Goal: Task Accomplishment & Management: Complete application form

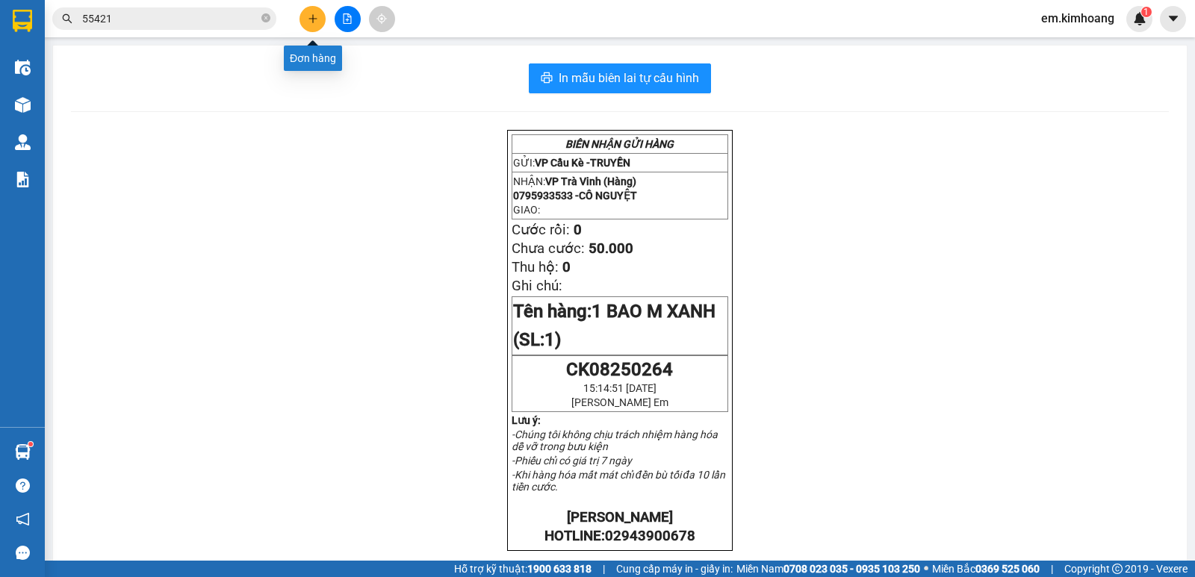
click at [312, 15] on icon "plus" at bounding box center [313, 18] width 10 height 10
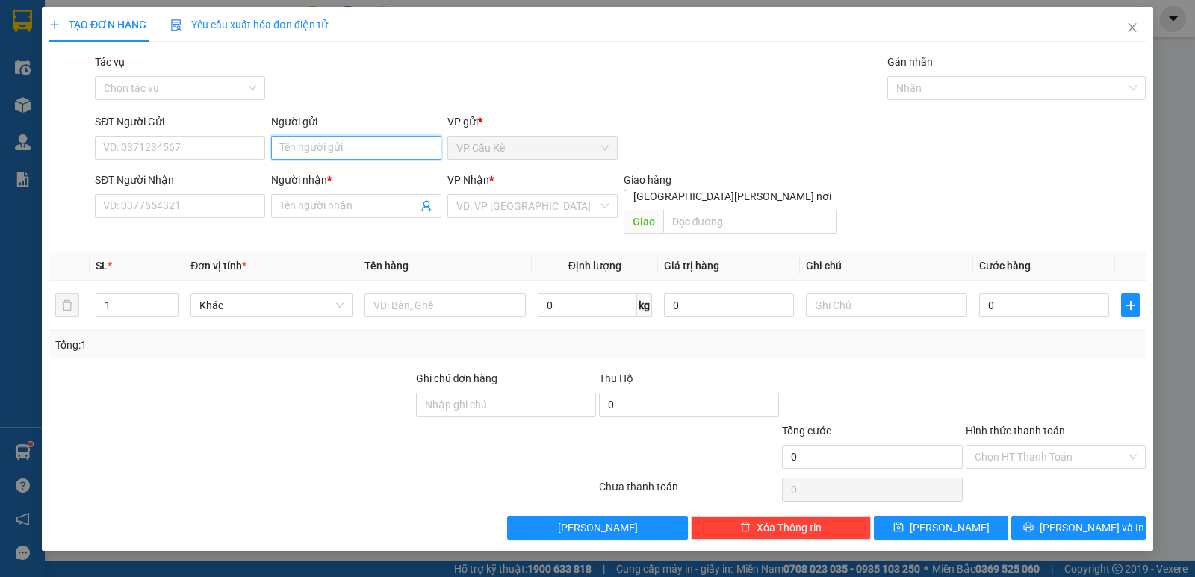
click at [346, 152] on input "Người gửi" at bounding box center [356, 148] width 170 height 24
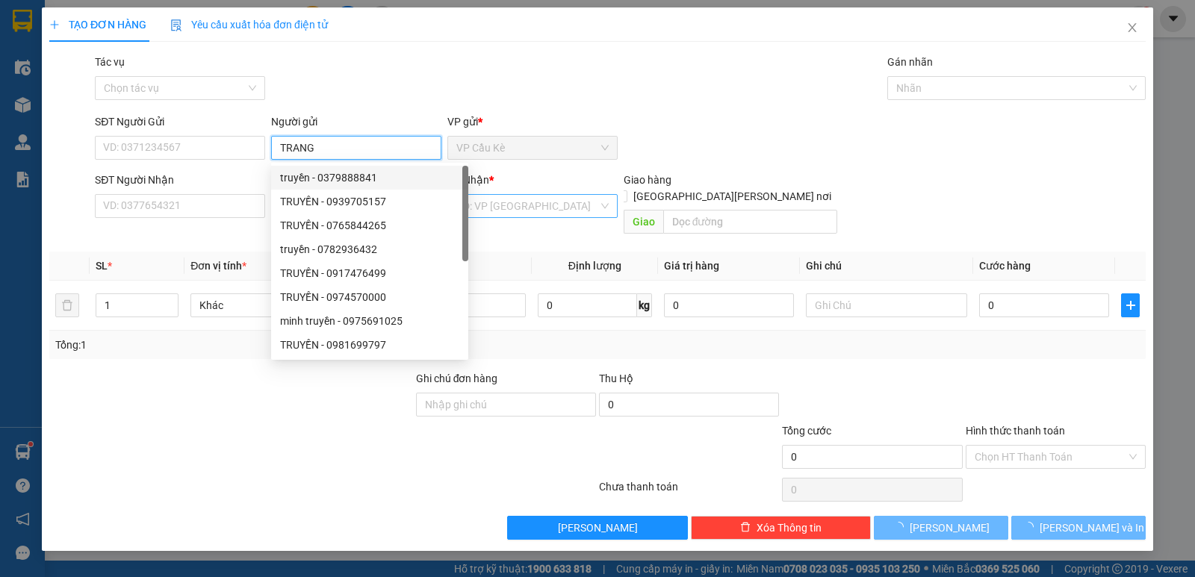
type input "TRANG"
click at [520, 202] on input "search" at bounding box center [527, 206] width 142 height 22
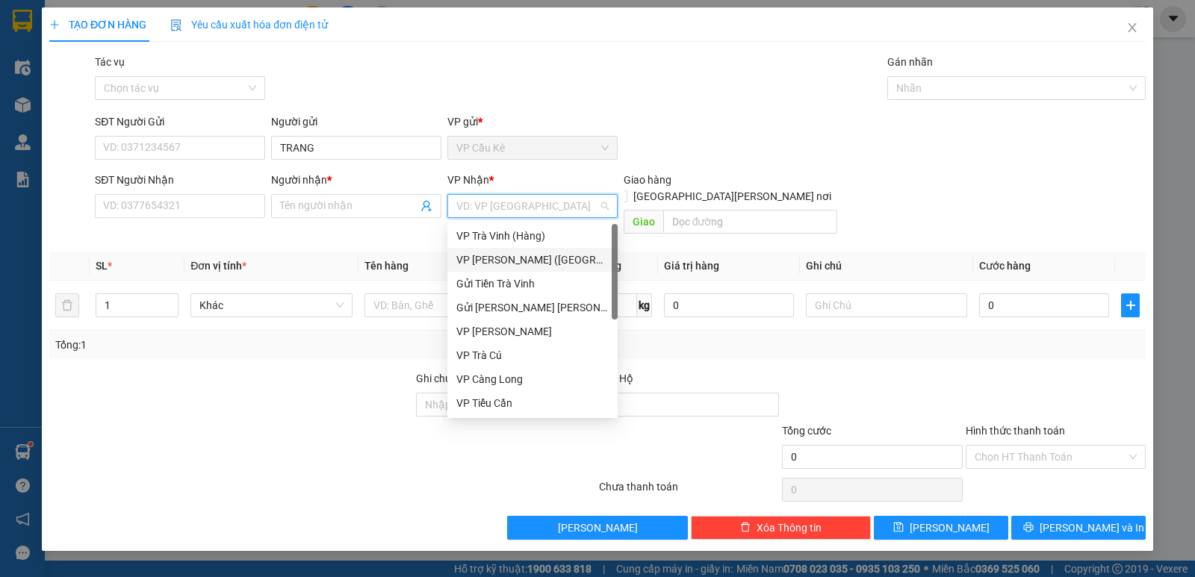
click at [553, 261] on div "VP [PERSON_NAME] ([GEOGRAPHIC_DATA])" at bounding box center [532, 260] width 152 height 16
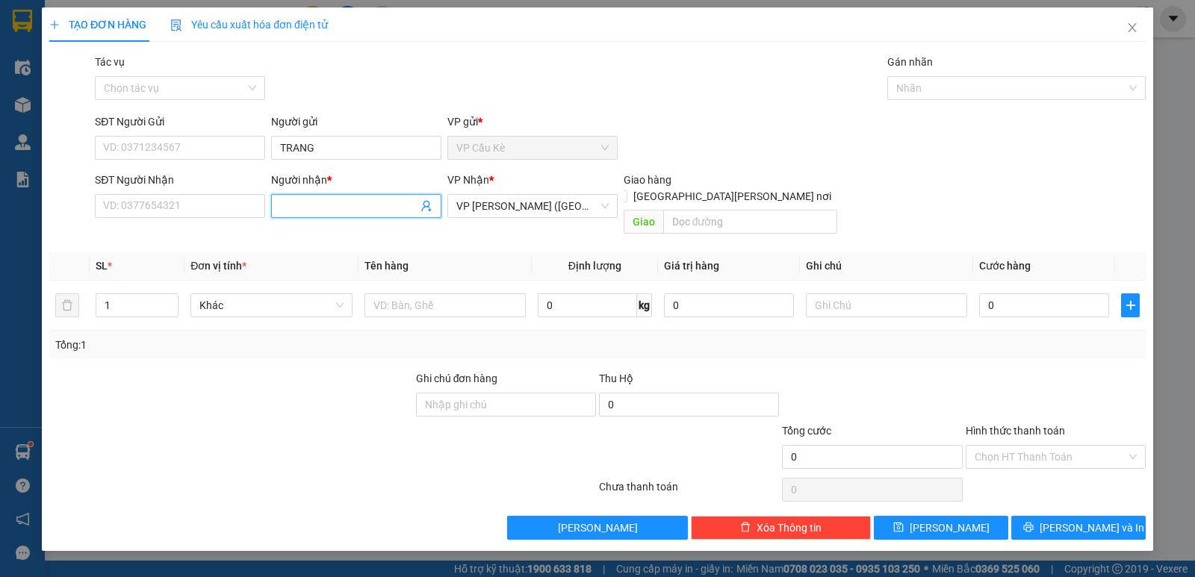
drag, startPoint x: 379, startPoint y: 209, endPoint x: 376, endPoint y: 192, distance: 17.6
click at [379, 209] on input "Người nhận *" at bounding box center [348, 206] width 137 height 16
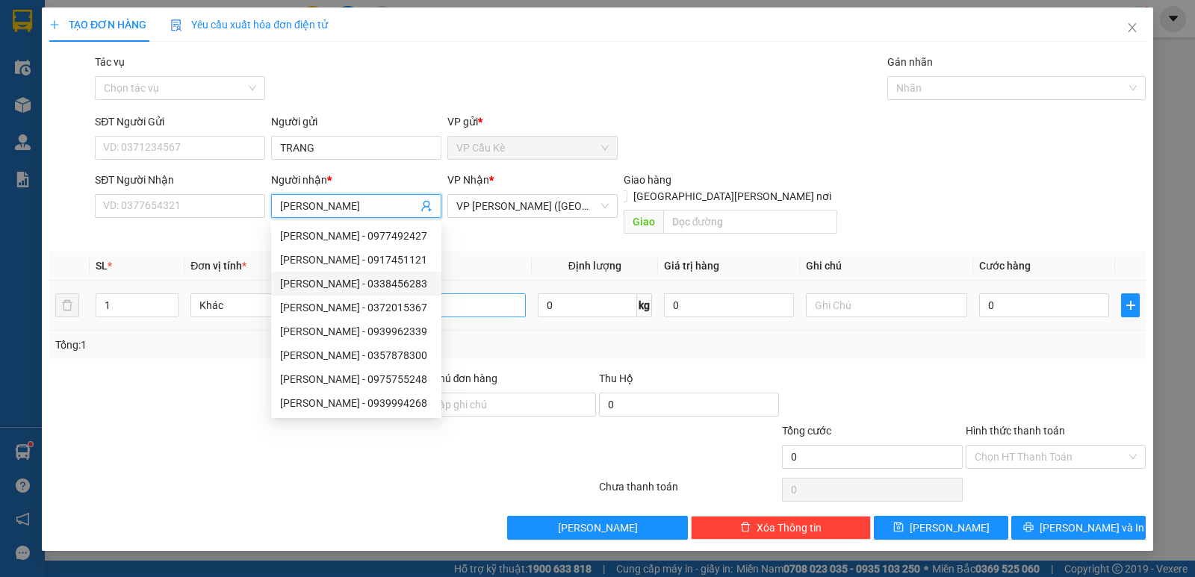
type input "[PERSON_NAME]"
click at [466, 293] on input "text" at bounding box center [444, 305] width 161 height 24
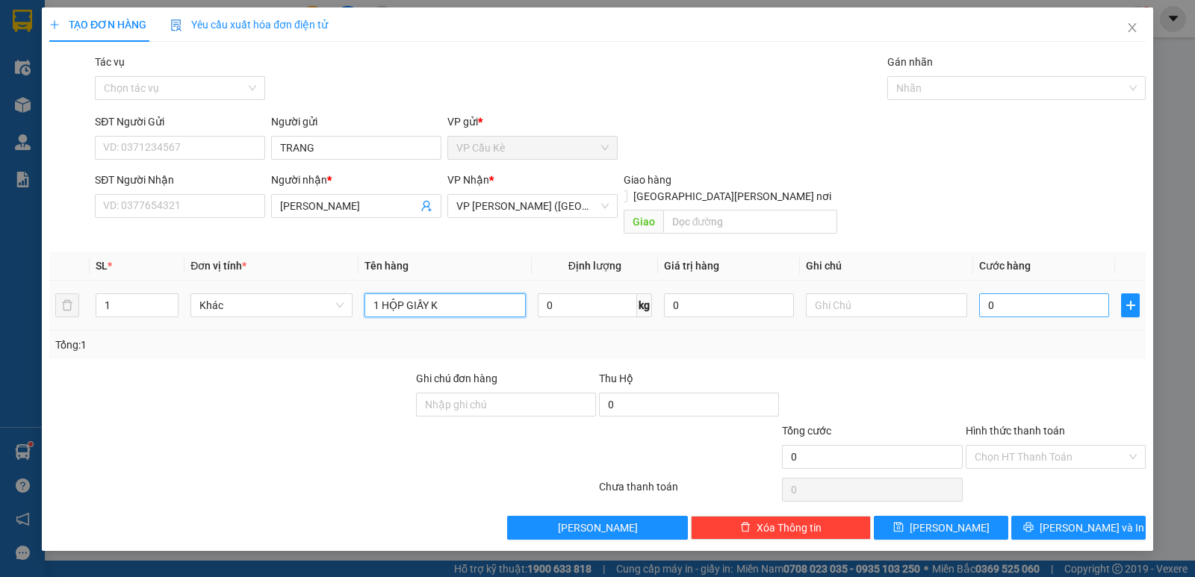
type input "1 HỘP GIẤY K"
click at [1086, 293] on input "0" at bounding box center [1044, 305] width 130 height 24
type input "3"
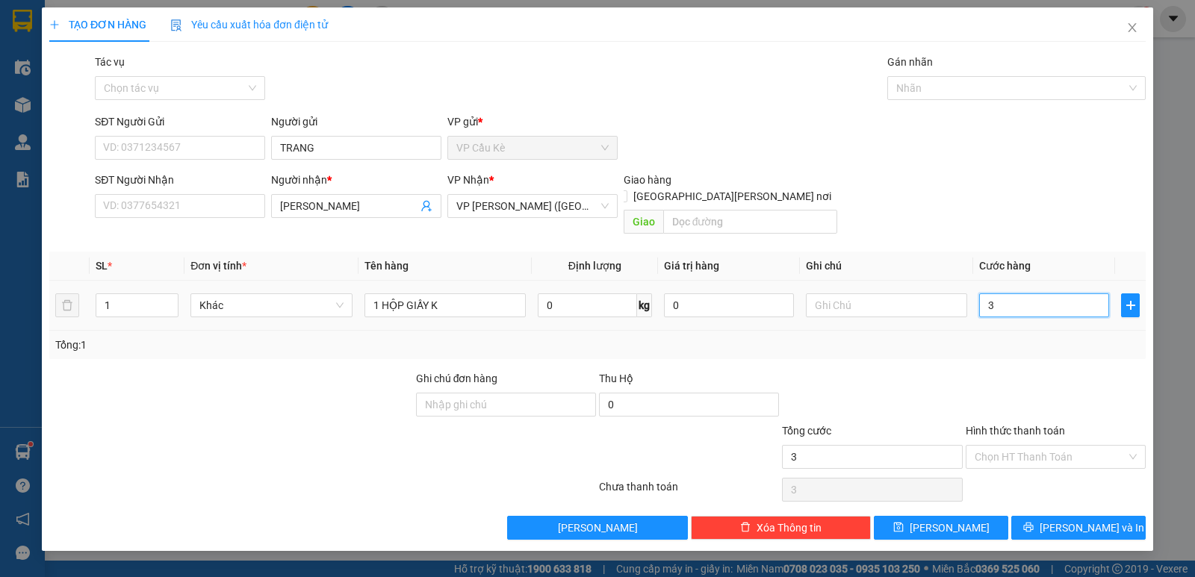
type input "35"
type input "35.000"
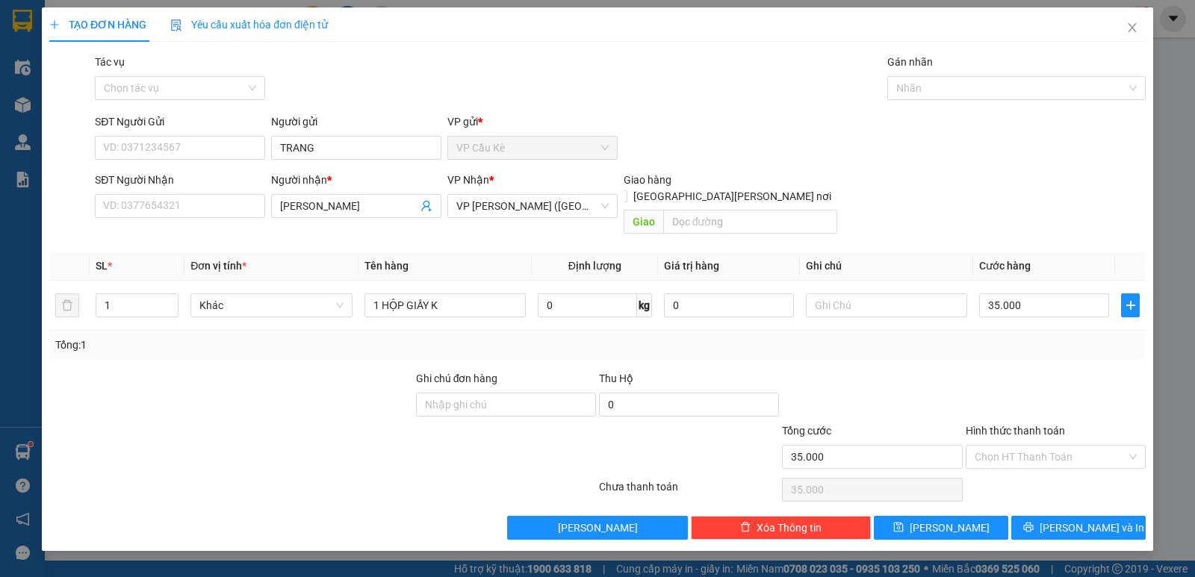
drag, startPoint x: 1036, startPoint y: 433, endPoint x: 1050, endPoint y: 465, distance: 34.8
click at [1036, 446] on input "Hình thức thanh toán" at bounding box center [1050, 457] width 152 height 22
drag, startPoint x: 1062, startPoint y: 466, endPoint x: 1062, endPoint y: 479, distance: 12.7
click at [1062, 470] on div "Tại văn phòng" at bounding box center [1055, 470] width 162 height 16
type input "0"
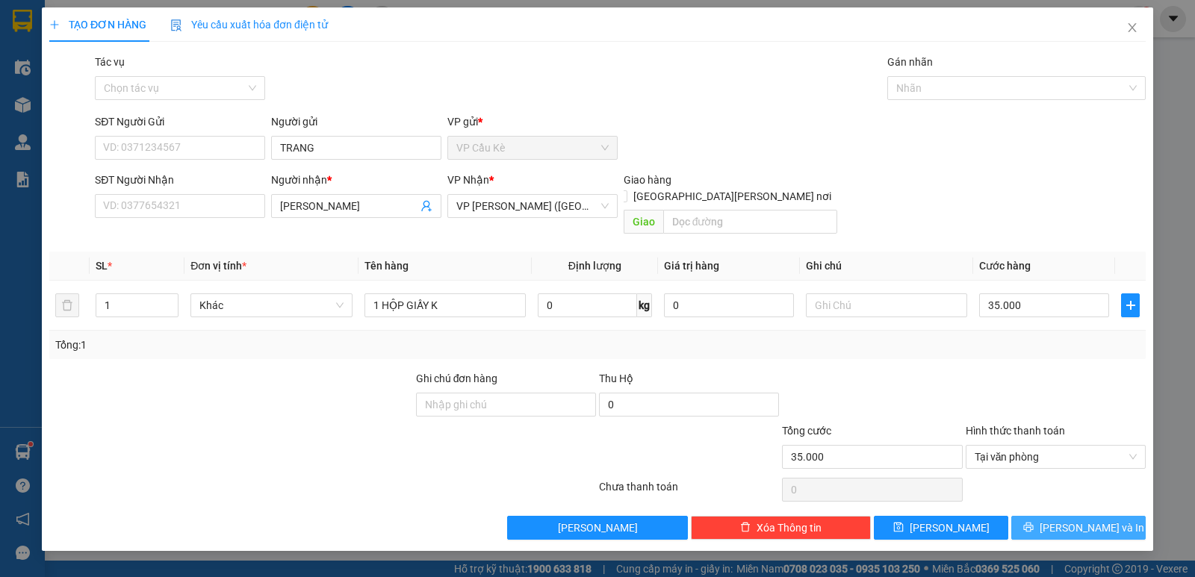
click at [1068, 520] on span "[PERSON_NAME] và In" at bounding box center [1091, 528] width 105 height 16
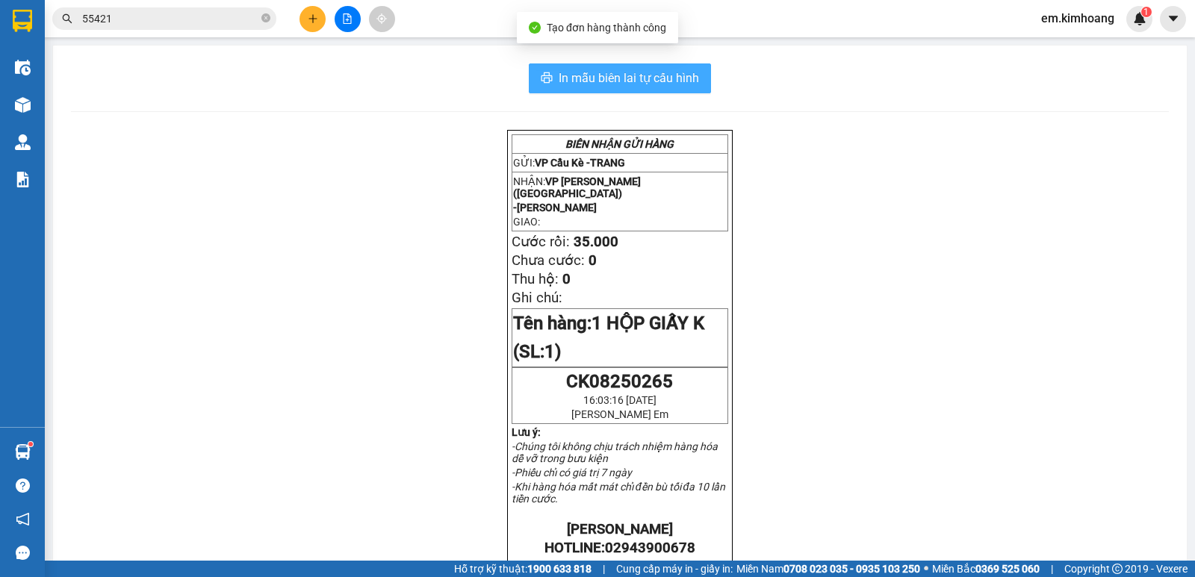
click at [642, 81] on span "In mẫu biên lai tự cấu hình" at bounding box center [629, 78] width 140 height 19
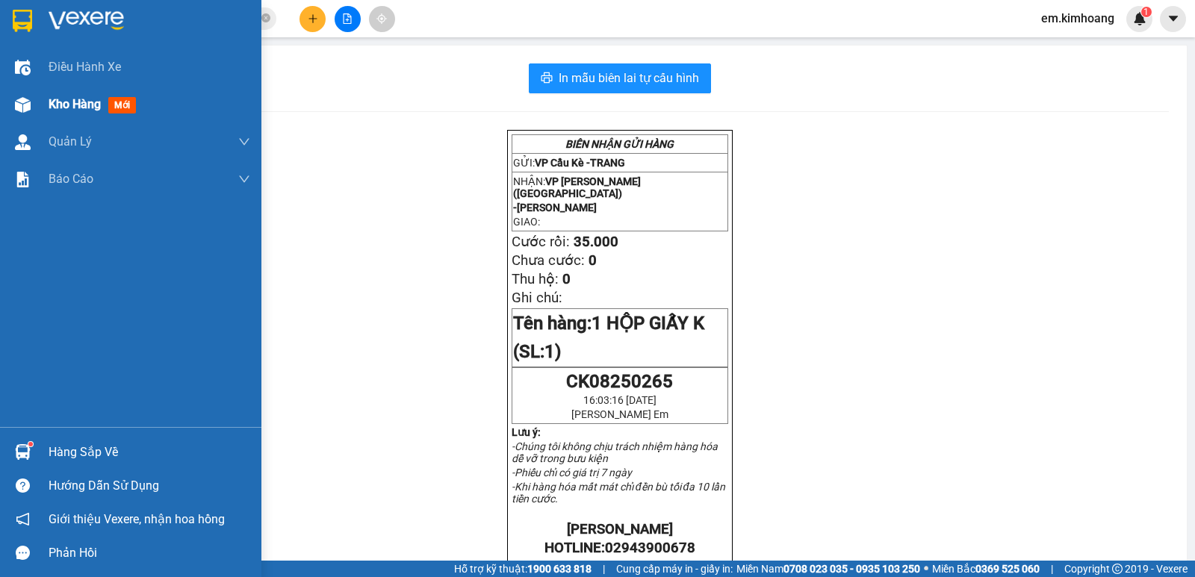
click at [53, 95] on div "Kho hàng mới" at bounding box center [95, 104] width 93 height 19
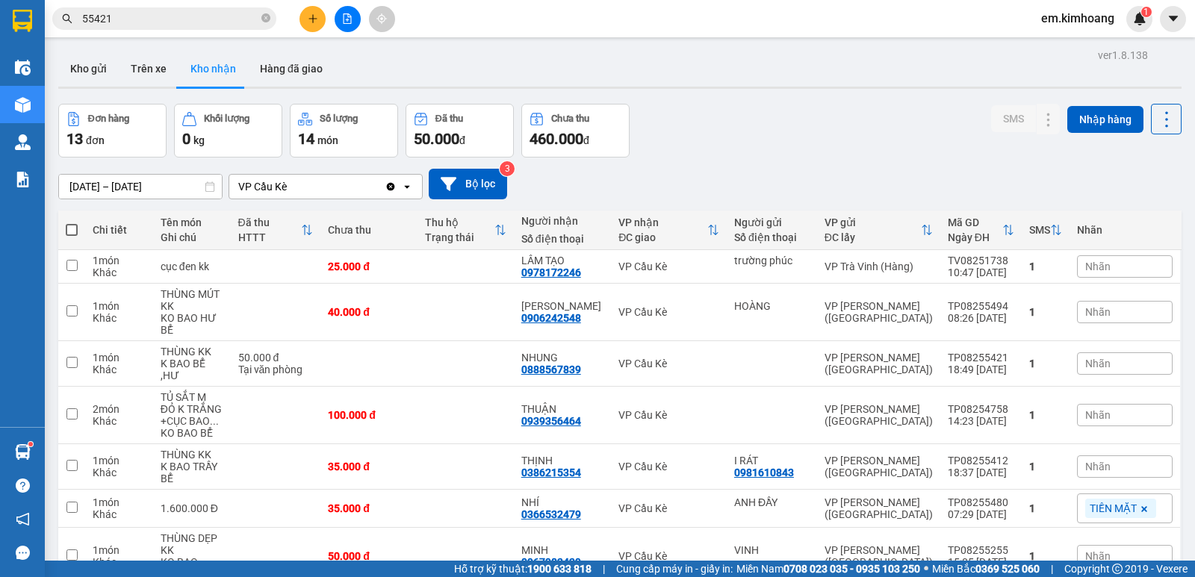
drag, startPoint x: 90, startPoint y: 61, endPoint x: 269, endPoint y: 150, distance: 200.0
click at [100, 70] on button "Kho gửi" at bounding box center [88, 69] width 60 height 36
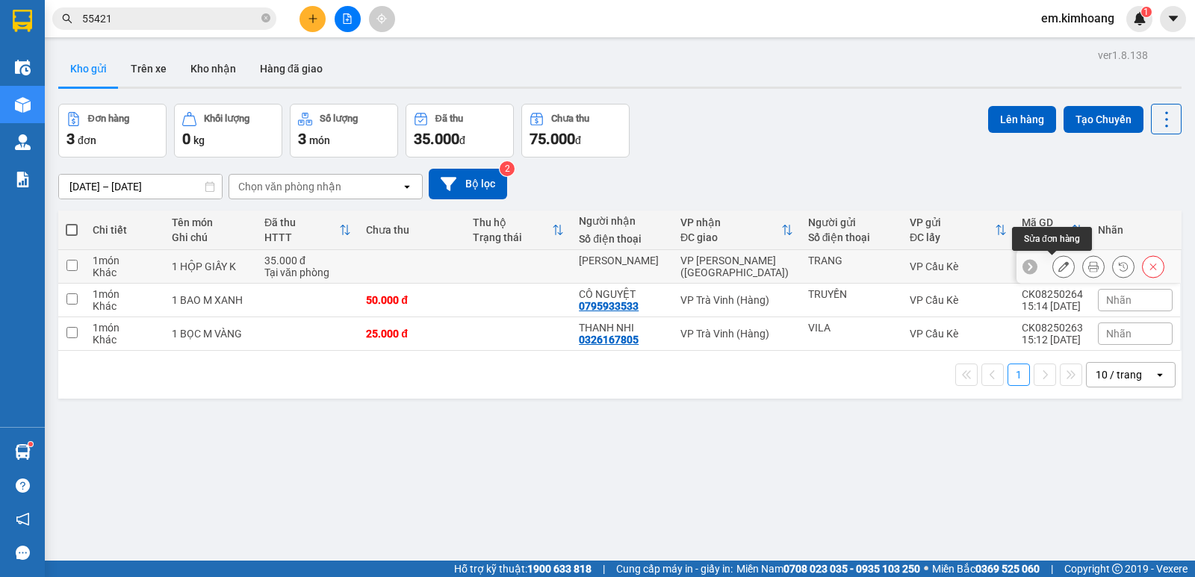
click at [1058, 267] on icon at bounding box center [1063, 266] width 10 height 10
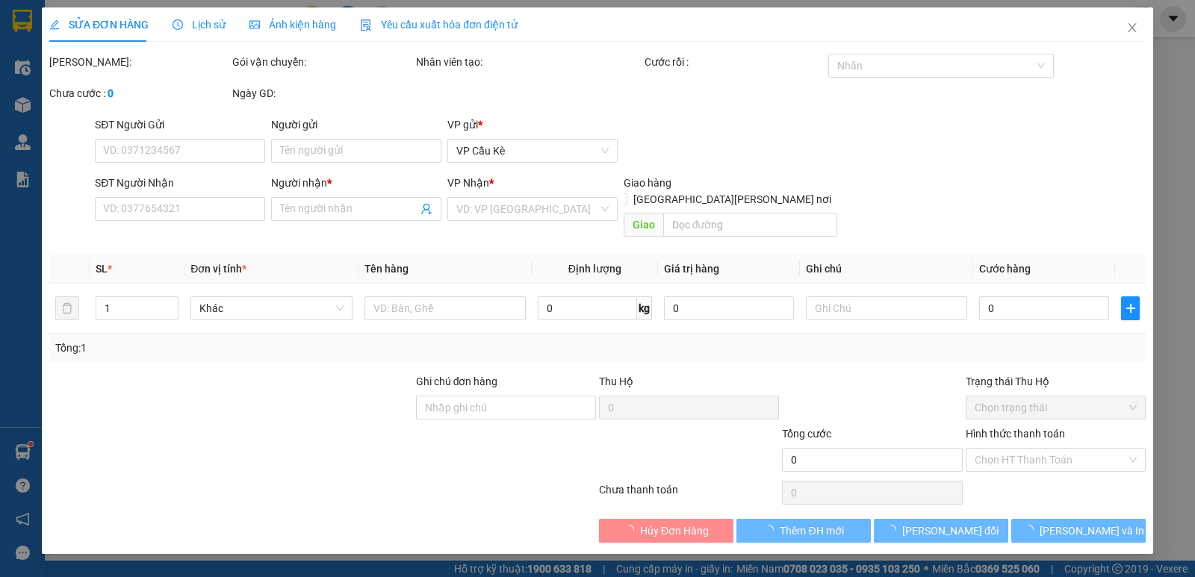
type input "TRANG"
type input "[PERSON_NAME]"
type input "35.000"
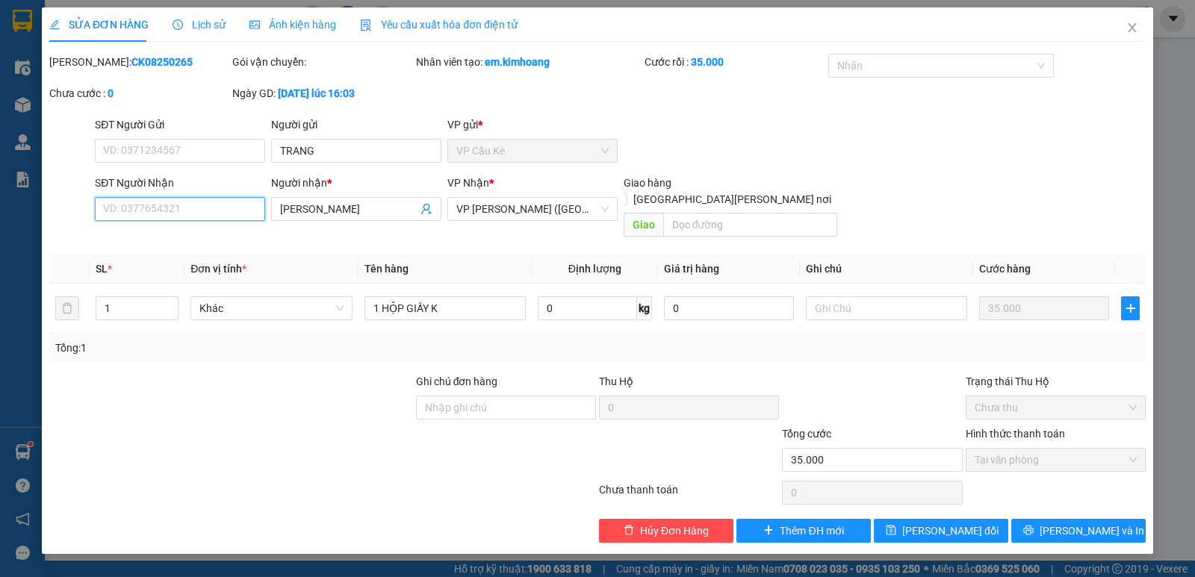
click at [223, 208] on input "SĐT Người Nhận" at bounding box center [180, 209] width 170 height 24
type input "0372015367"
click at [982, 519] on button "[PERSON_NAME] đổi" at bounding box center [941, 531] width 134 height 24
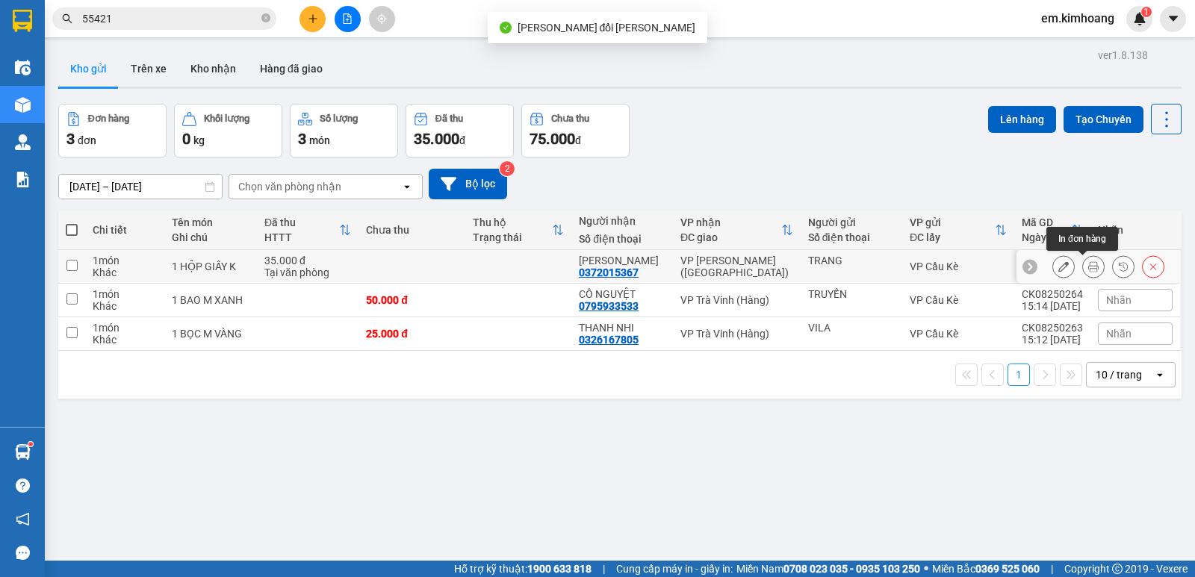
click at [1088, 265] on icon at bounding box center [1093, 266] width 10 height 10
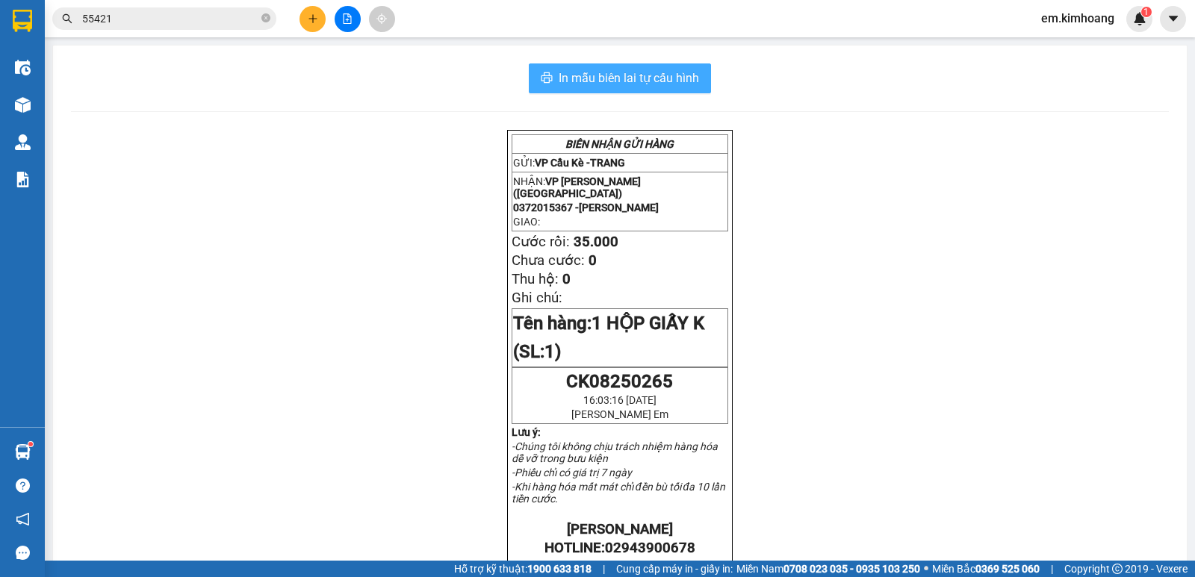
click at [646, 77] on span "In mẫu biên lai tự cấu hình" at bounding box center [629, 78] width 140 height 19
